Goal: Task Accomplishment & Management: Manage account settings

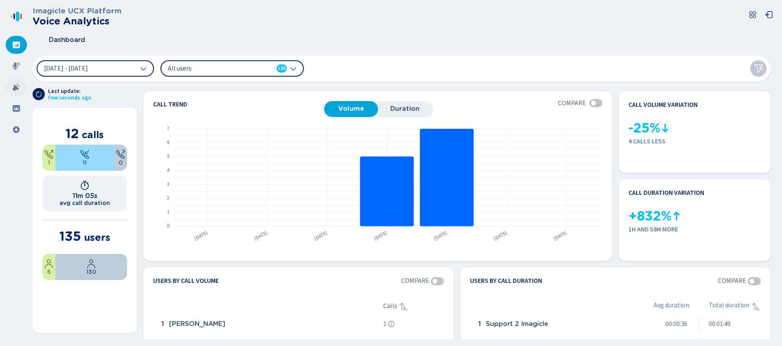
click at [10, 94] on div at bounding box center [16, 87] width 21 height 18
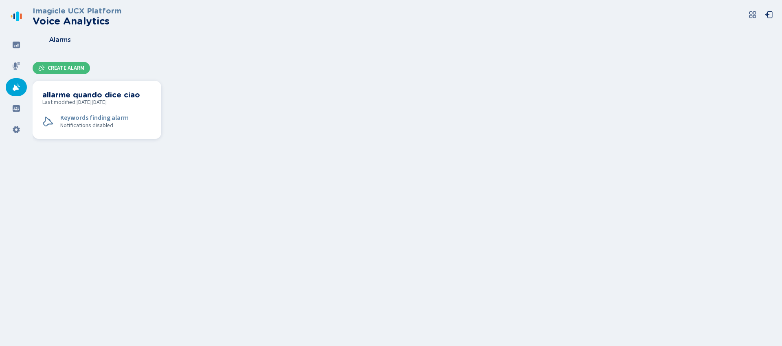
click at [126, 106] on div "allarme quando dice ciao Last modified [DATE][DATE] Keywords finding alarm Noti…" at bounding box center [96, 109] width 109 height 39
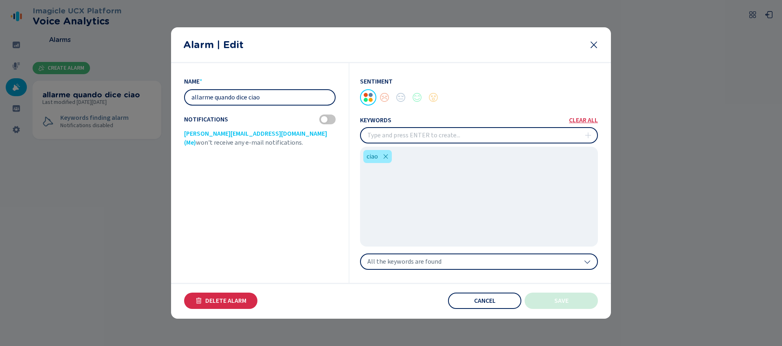
click at [290, 94] on input "allarme quando dice ciao" at bounding box center [260, 97] width 150 height 15
type input "allarme quando dice ciao1"
click at [555, 310] on section "name * [PERSON_NAME] quando dice ciao1 Notifications [PERSON_NAME][EMAIL_ADDRES…" at bounding box center [391, 191] width 440 height 256
click at [560, 303] on span "Save" at bounding box center [562, 300] width 14 height 7
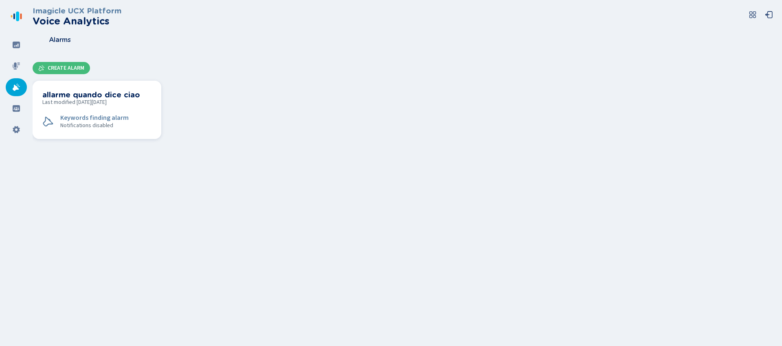
click at [73, 85] on section "allarme quando dice ciao Last modified [DATE][DATE] Keywords finding alarm Noti…" at bounding box center [97, 110] width 129 height 58
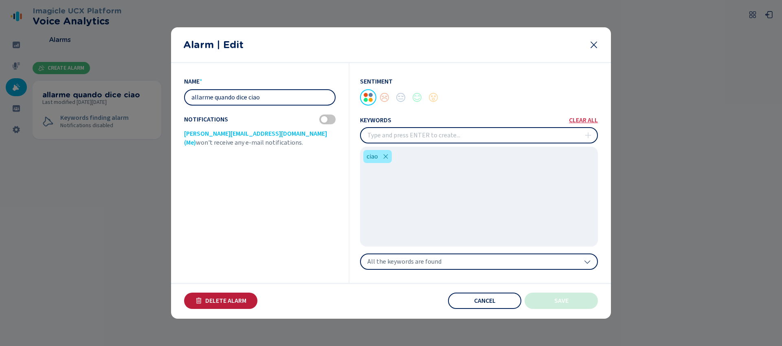
click at [236, 303] on span "Delete Alarm" at bounding box center [225, 300] width 41 height 7
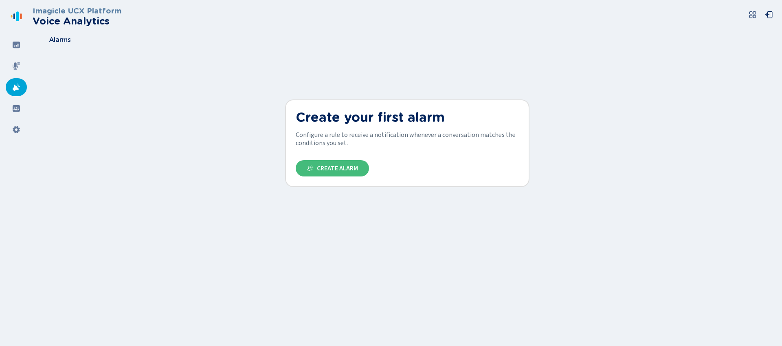
click at [616, 181] on section "Imagicle UCX Platform Voice Analytics Alarms Create your first alarm Configure …" at bounding box center [408, 93] width 750 height 187
